Goal: Task Accomplishment & Management: Complete application form

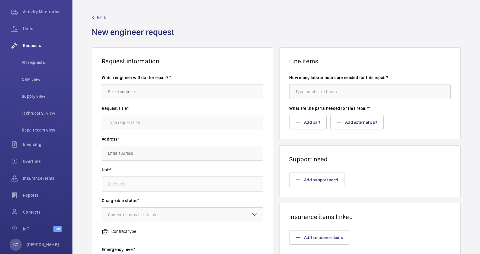
click at [95, 14] on wm-front-admin-header "Back New engineer request" at bounding box center [276, 23] width 408 height 47
click at [96, 18] on link "Back" at bounding box center [135, 17] width 86 height 6
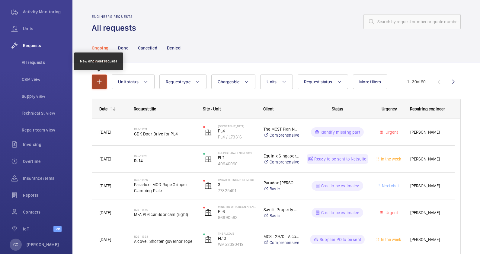
click at [100, 78] on button "button" at bounding box center [99, 82] width 15 height 14
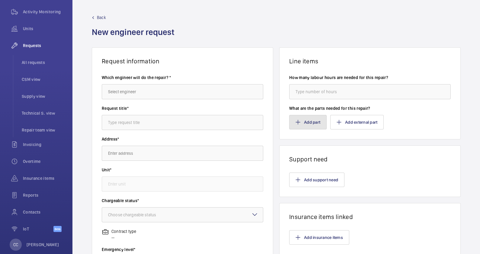
click at [302, 120] on button "Add part" at bounding box center [307, 122] width 37 height 14
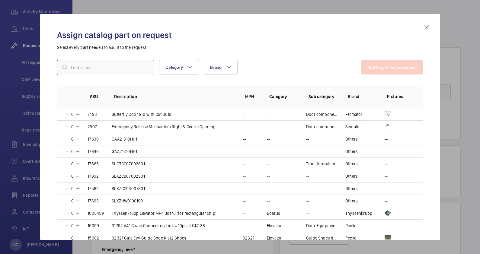
click at [109, 72] on input "text" at bounding box center [105, 67] width 97 height 15
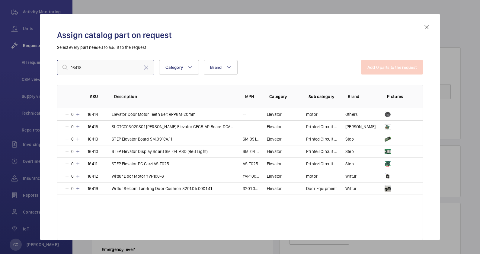
type input "16418"
click at [426, 27] on mat-icon at bounding box center [426, 27] width 7 height 7
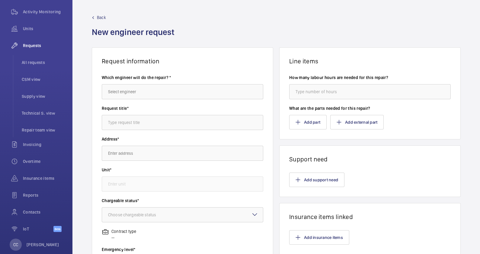
click at [97, 15] on link "Back" at bounding box center [135, 17] width 86 height 6
